Goal: Transaction & Acquisition: Book appointment/travel/reservation

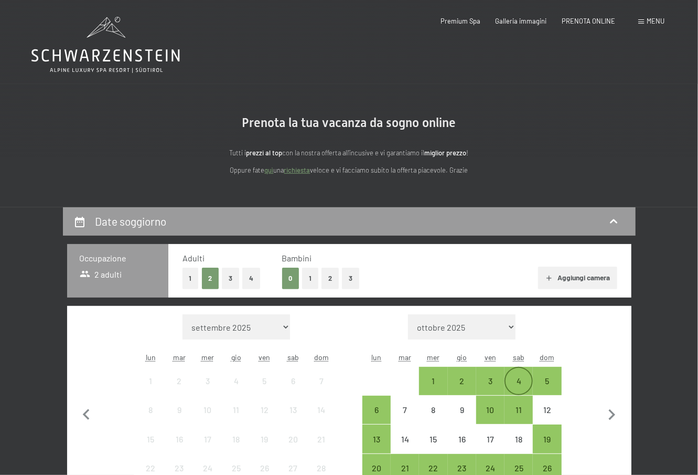
click at [517, 381] on div "4" at bounding box center [519, 390] width 26 height 26
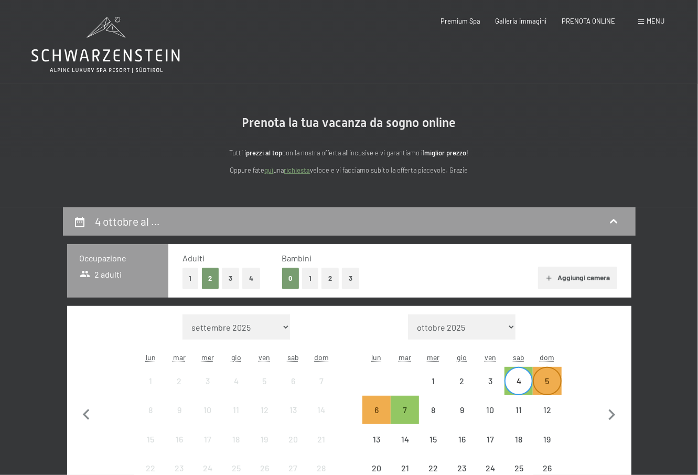
click at [547, 382] on div "5" at bounding box center [547, 390] width 26 height 26
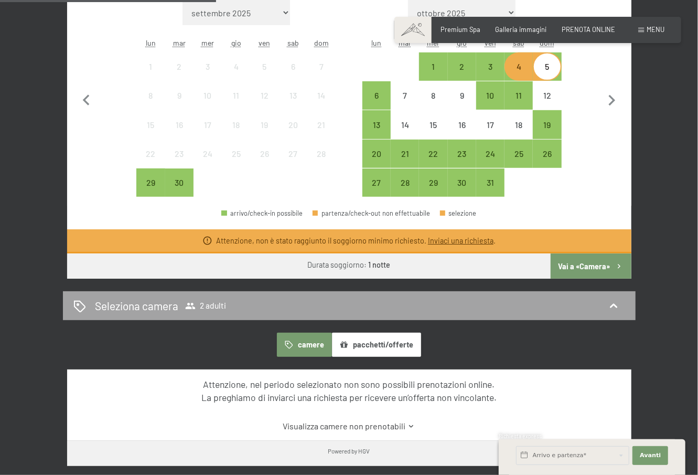
scroll to position [315, 0]
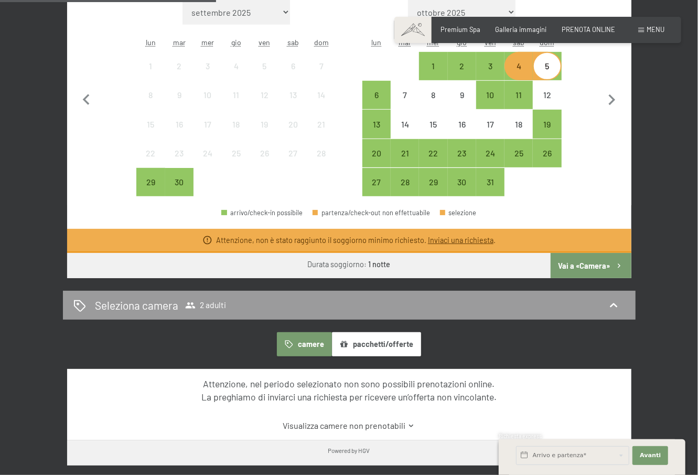
click at [607, 265] on button "Vai a «Camera»" at bounding box center [591, 265] width 80 height 25
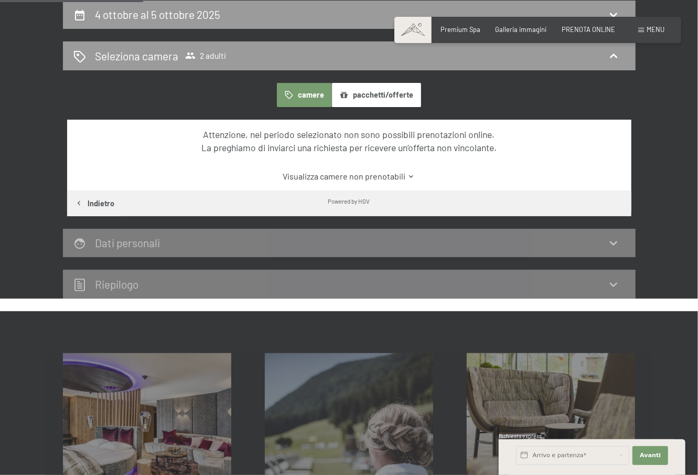
click at [345, 177] on link "Visualizza camere non prenotabili" at bounding box center [349, 176] width 530 height 12
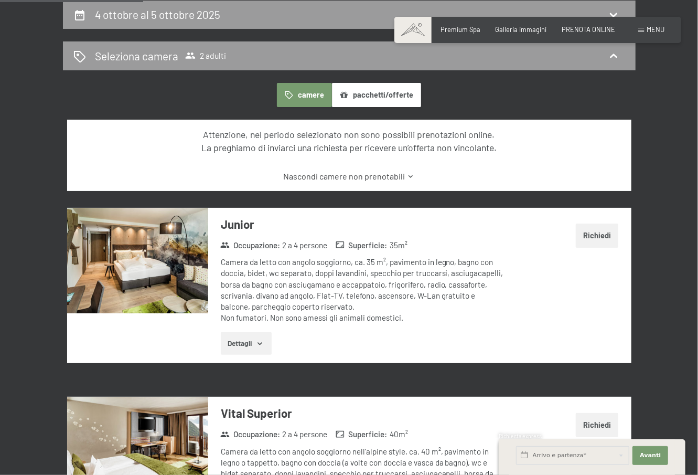
click at [373, 178] on link "Nascondi camere non prenotabili" at bounding box center [349, 176] width 530 height 12
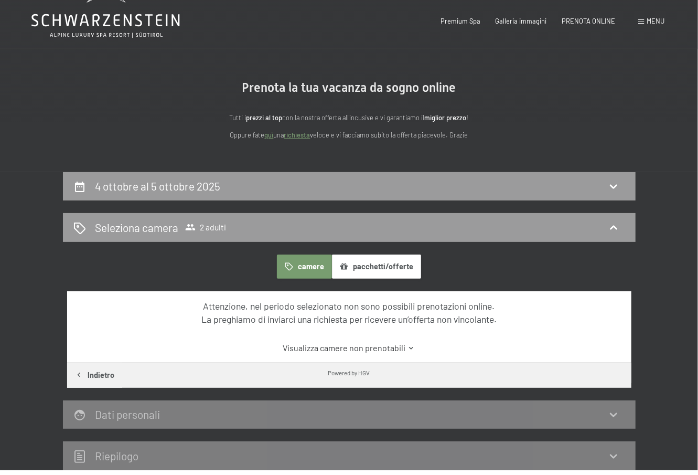
scroll to position [0, 0]
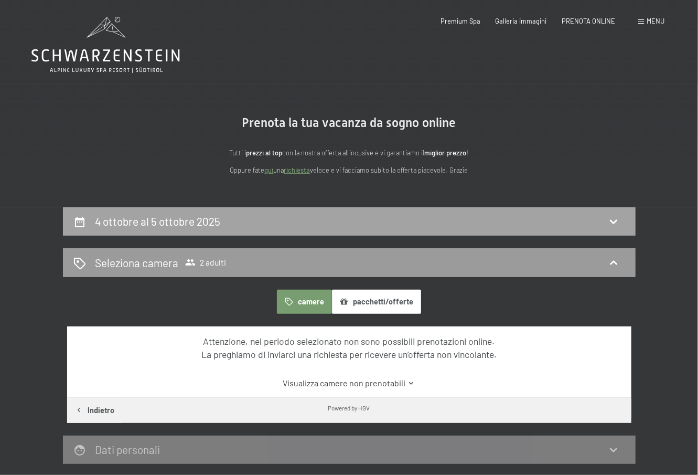
click at [166, 219] on h2 "4 ottobre al 5 ottobre 2025" at bounding box center [157, 221] width 125 height 13
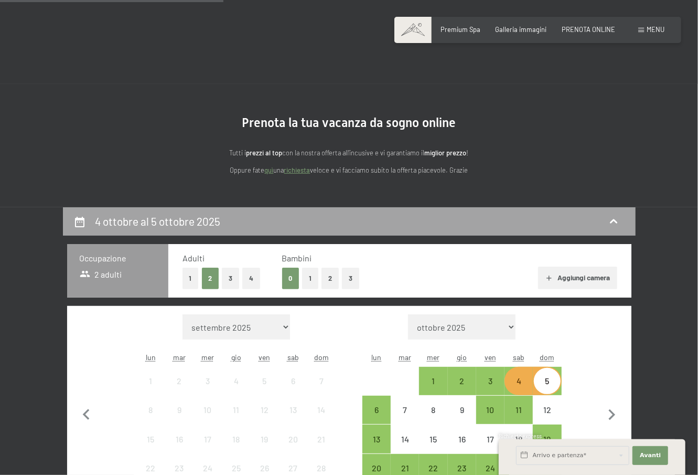
scroll to position [207, 0]
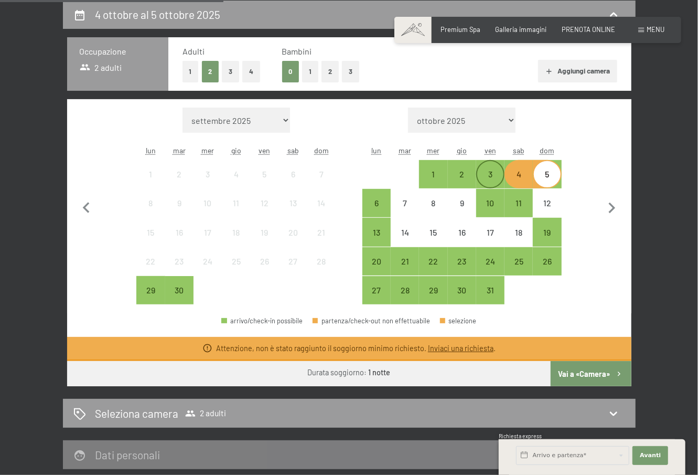
click at [486, 172] on div "3" at bounding box center [490, 183] width 26 height 26
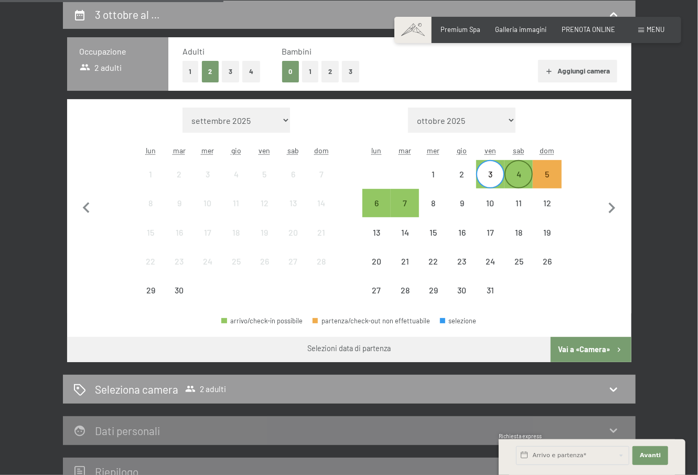
click at [516, 176] on div "4" at bounding box center [519, 183] width 26 height 26
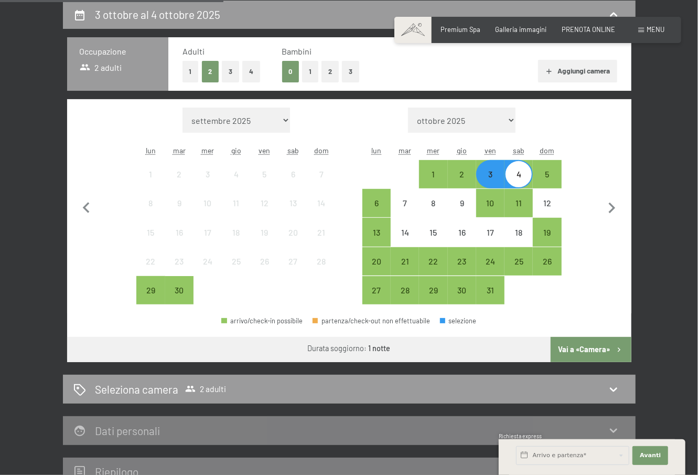
click at [597, 348] on button "Vai a «Camera»" at bounding box center [591, 349] width 80 height 25
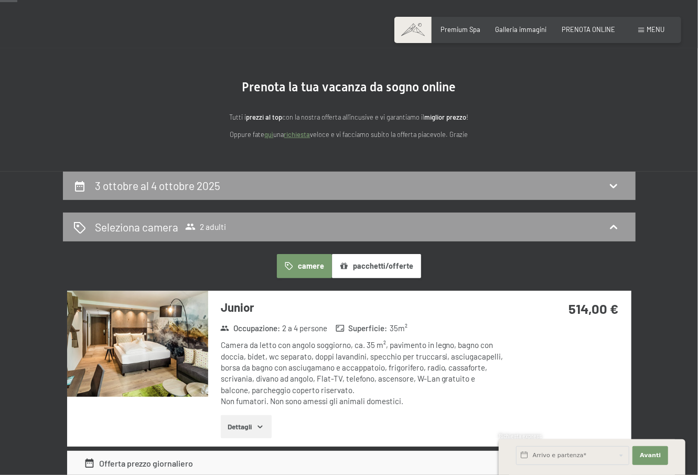
scroll to position [52, 0]
